Goal: Information Seeking & Learning: Find specific page/section

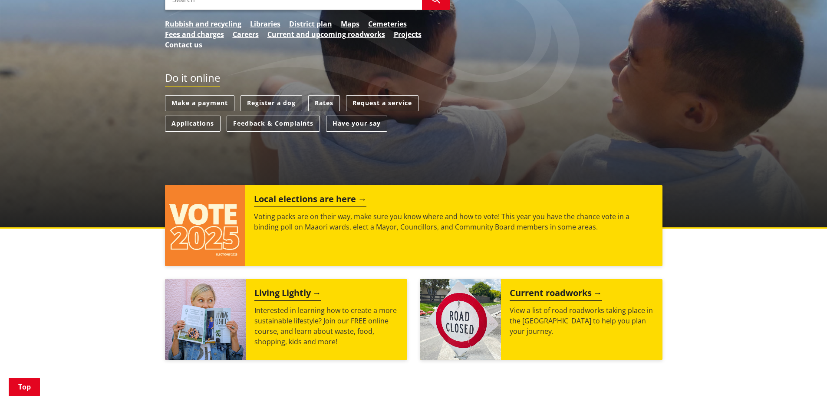
scroll to position [43, 0]
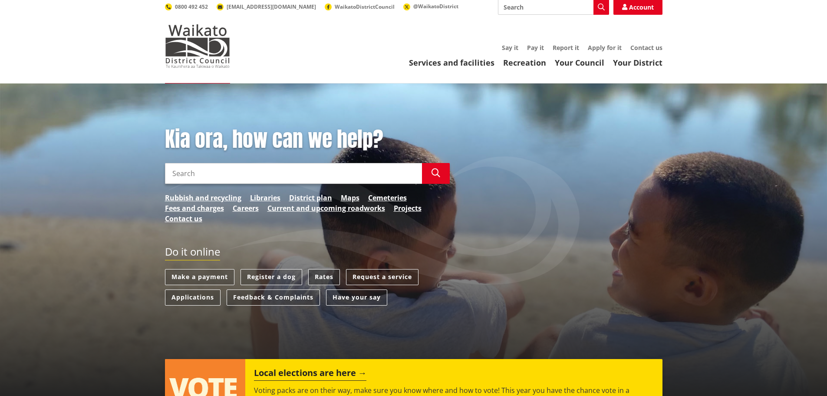
click at [322, 269] on link "Rates" at bounding box center [324, 277] width 32 height 16
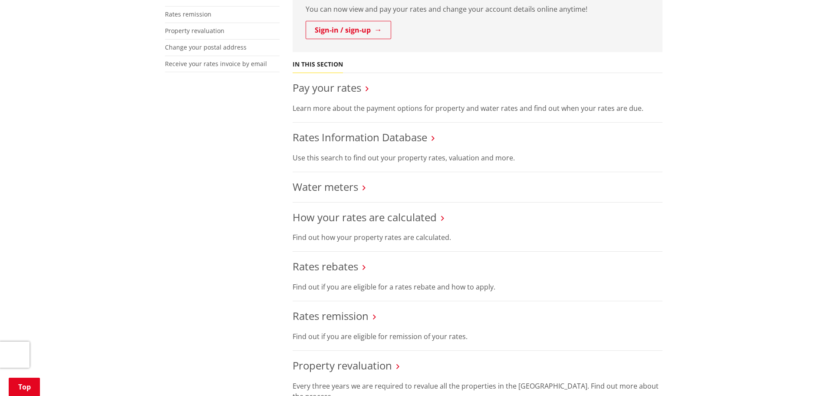
scroll to position [261, 0]
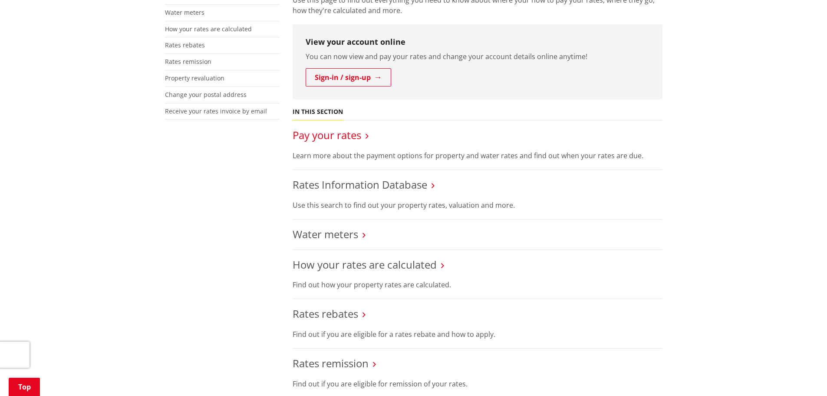
click at [340, 128] on link "Pay your rates" at bounding box center [327, 135] width 69 height 14
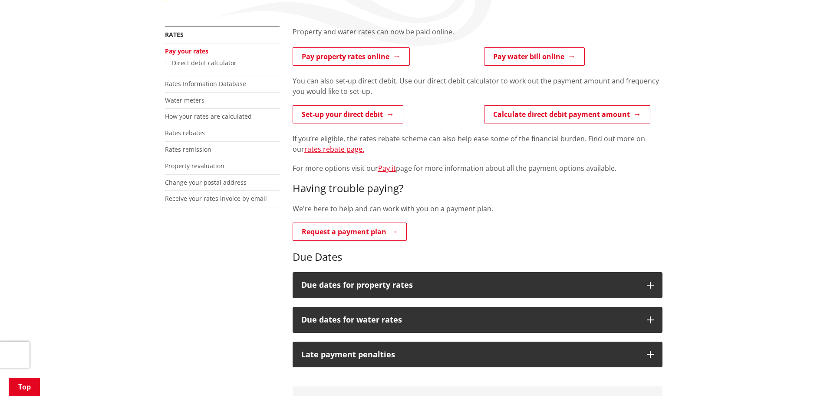
scroll to position [261, 0]
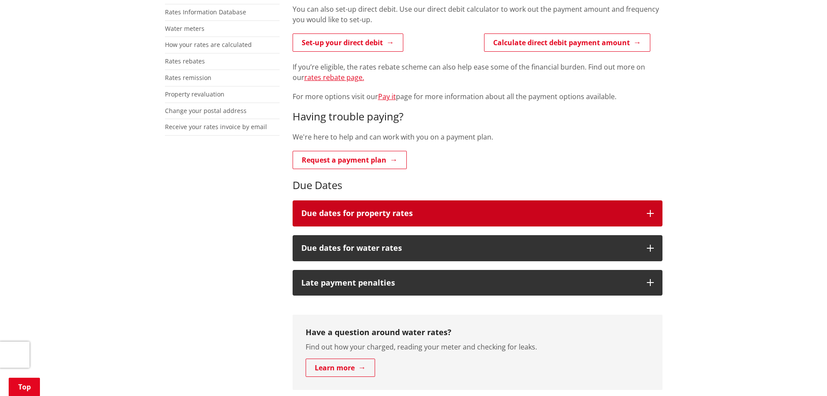
click at [420, 209] on h3 "Due dates for property rates" at bounding box center [469, 213] width 337 height 9
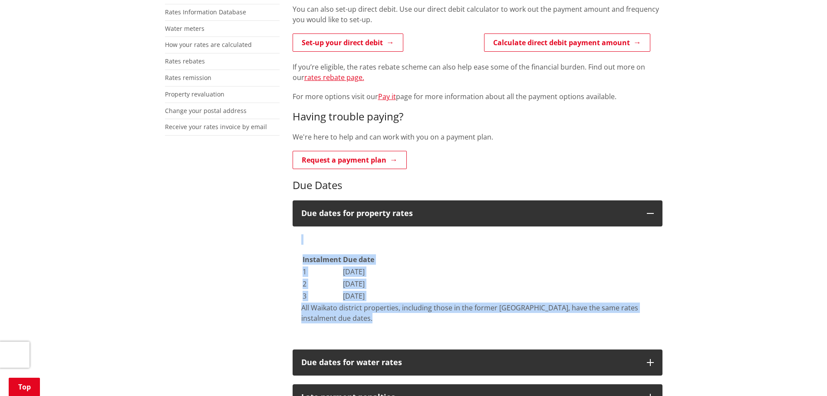
drag, startPoint x: 338, startPoint y: 304, endPoint x: 290, endPoint y: 255, distance: 68.5
click at [290, 255] on div "Property and water rates can now be paid online. Pay property rates online Pay …" at bounding box center [477, 324] width 383 height 738
copy div "Instalment Due date 1 22 September 2025 2 20 January 2026 3 20 May 2026 All Wai…"
click at [234, 237] on div "More from this section Rates Pay your rates Direct debit calculator Rates Infor…" at bounding box center [414, 324] width 511 height 738
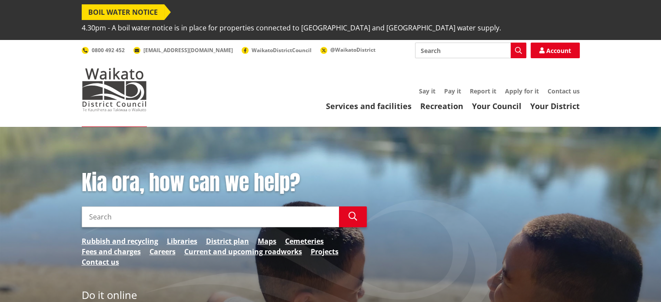
click at [166, 206] on input "Search" at bounding box center [210, 216] width 257 height 21
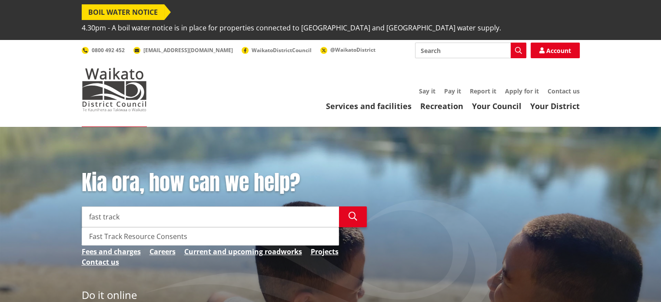
click at [162, 228] on div "Fast Track Resource Consents" at bounding box center [210, 236] width 256 height 17
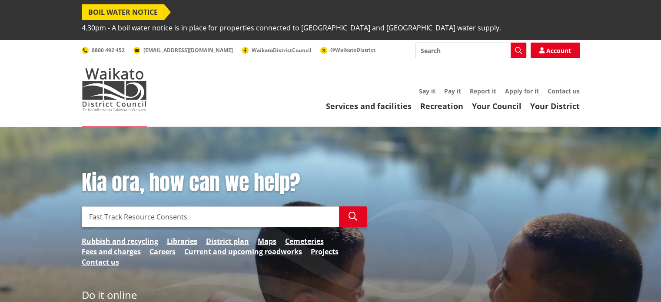
type input "Fast Track Resource Consents"
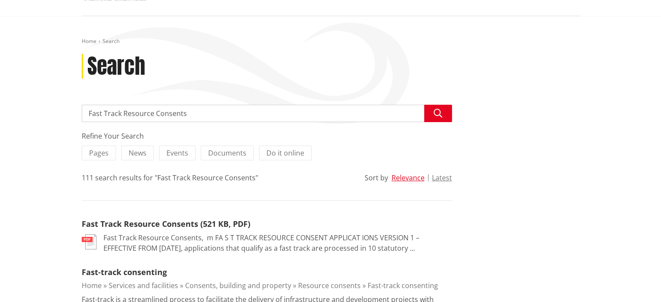
scroll to position [174, 0]
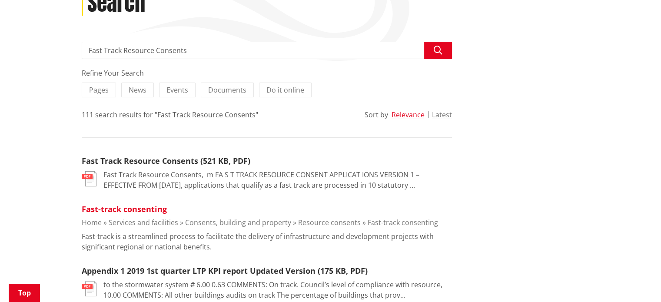
click at [122, 204] on link "Fast-track consenting" at bounding box center [124, 209] width 85 height 10
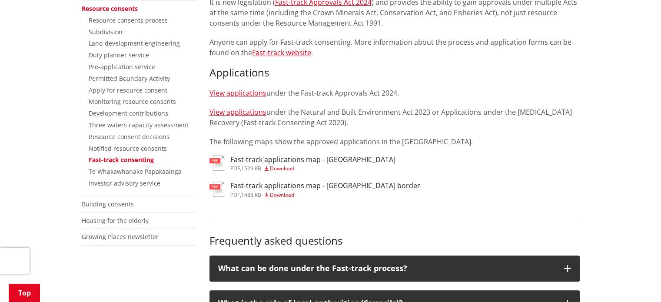
scroll to position [304, 0]
